Goal: Task Accomplishment & Management: Manage account settings

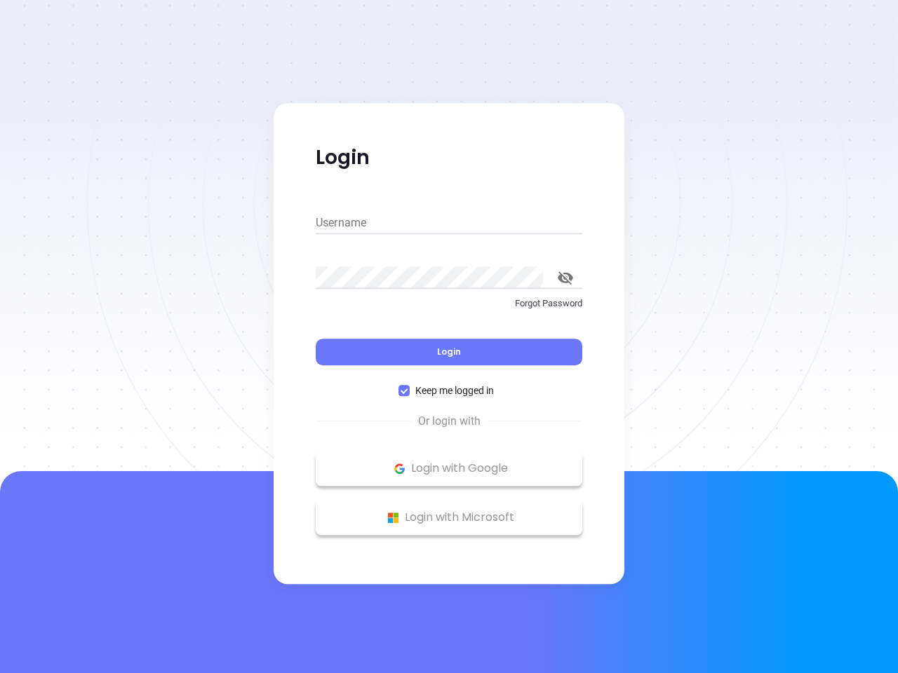
click at [449, 337] on div "Login" at bounding box center [449, 343] width 267 height 43
click at [449, 223] on input "Username" at bounding box center [449, 223] width 267 height 22
click at [565, 278] on icon "toggle password visibility" at bounding box center [565, 277] width 15 height 13
click at [449, 352] on span "Login" at bounding box center [449, 352] width 24 height 12
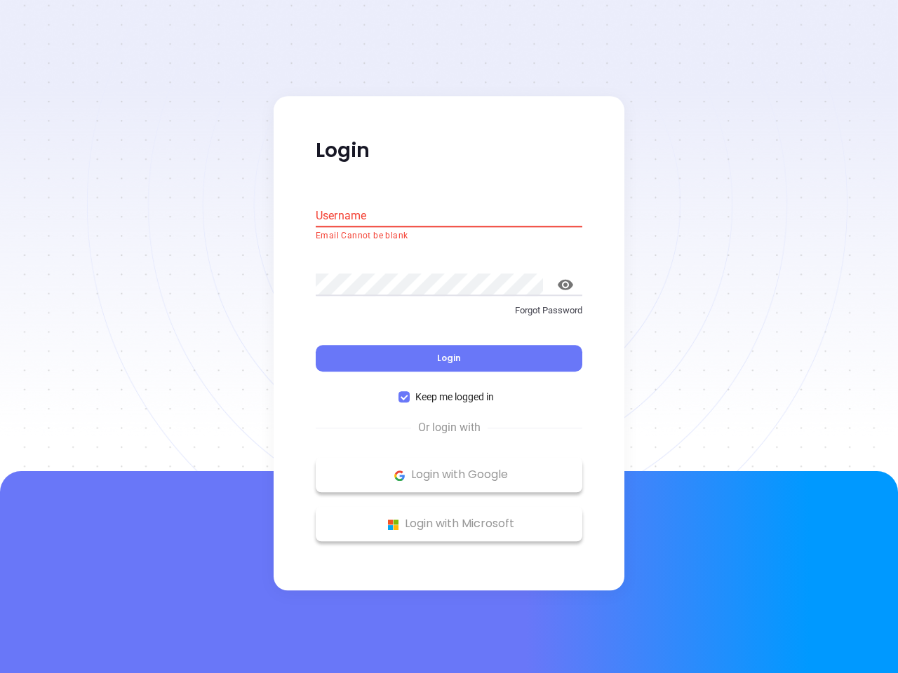
click at [449, 391] on span "Keep me logged in" at bounding box center [455, 397] width 90 height 15
click at [410, 392] on input "Keep me logged in" at bounding box center [403, 397] width 11 height 11
checkbox input "false"
click at [449, 469] on p "Login with Google" at bounding box center [449, 475] width 253 height 21
click at [449, 518] on p "Login with Microsoft" at bounding box center [449, 524] width 253 height 21
